Goal: Navigation & Orientation: Go to known website

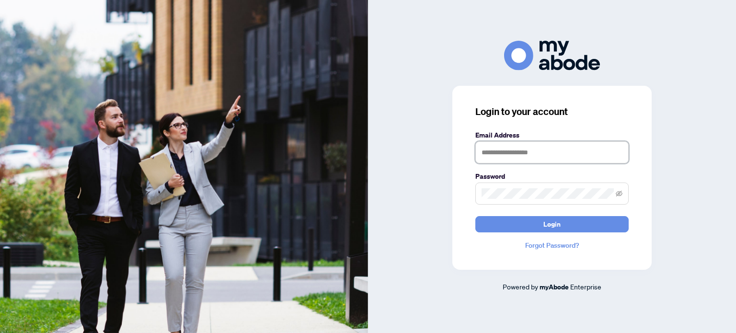
click at [534, 156] on input "text" at bounding box center [551, 152] width 153 height 22
type input "**********"
click at [475, 216] on button "Login" at bounding box center [551, 224] width 153 height 16
